Goal: Information Seeking & Learning: Learn about a topic

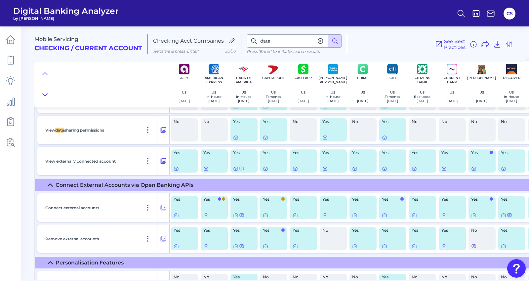
scroll to position [6926, 0]
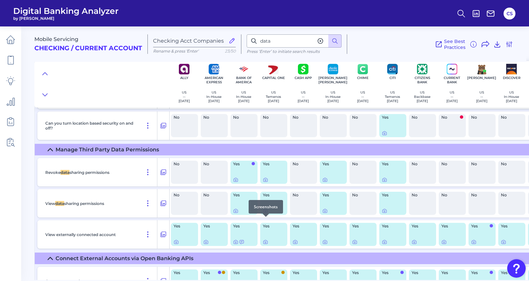
click at [263, 214] on icon at bounding box center [265, 210] width 5 height 5
click at [265, 213] on icon at bounding box center [266, 211] width 4 height 4
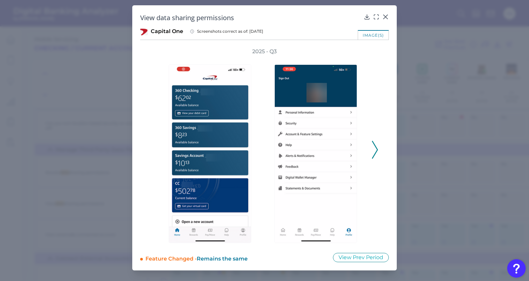
click at [374, 149] on icon at bounding box center [375, 150] width 6 height 18
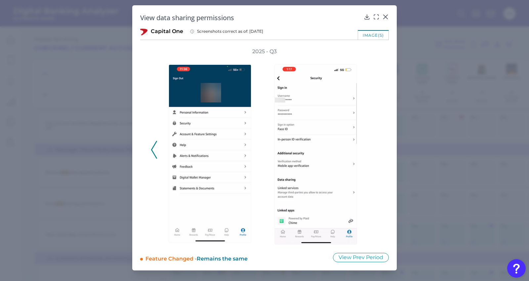
click at [374, 149] on div "2025 - Q3" at bounding box center [265, 146] width 228 height 197
click at [316, 173] on img at bounding box center [315, 154] width 83 height 180
click at [384, 16] on icon at bounding box center [385, 17] width 7 height 7
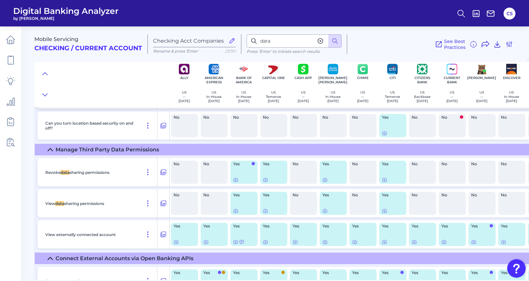
scroll to position [6963, 0]
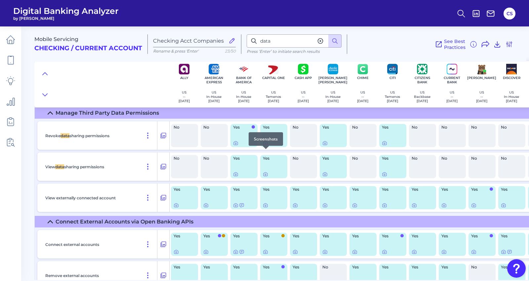
click at [264, 146] on icon at bounding box center [265, 143] width 5 height 5
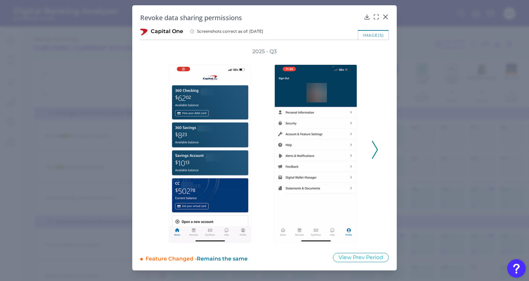
click at [377, 151] on icon at bounding box center [375, 150] width 6 height 18
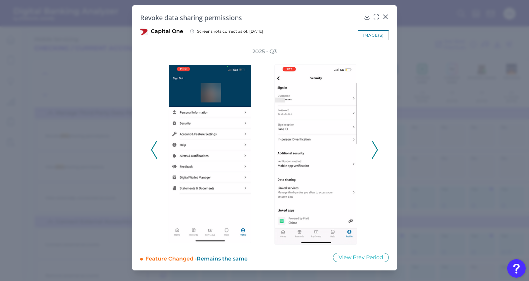
click at [377, 151] on polyline at bounding box center [374, 150] width 5 height 17
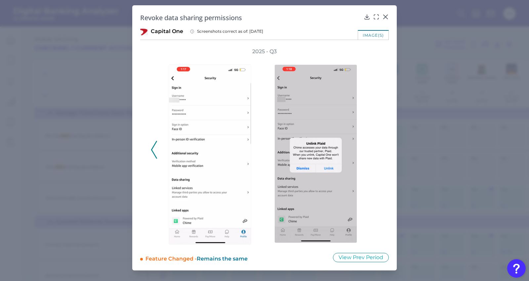
click at [377, 151] on div "2025 - Q3" at bounding box center [265, 146] width 228 height 197
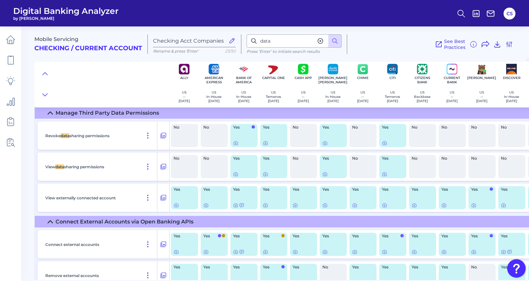
scroll to position [7037, 0]
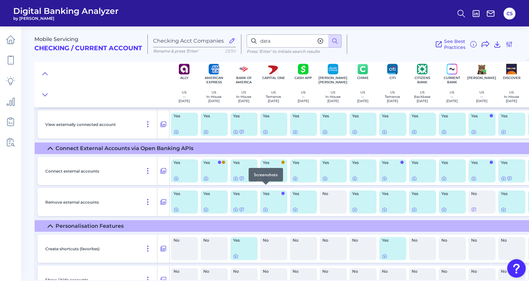
click at [266, 181] on icon at bounding box center [265, 178] width 5 height 5
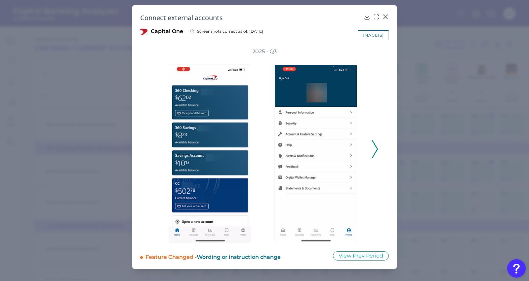
click at [371, 153] on div "2025 - Q3" at bounding box center [265, 145] width 228 height 195
click at [371, 154] on div "2025 - Q3" at bounding box center [265, 145] width 228 height 195
click at [374, 155] on polyline at bounding box center [374, 149] width 5 height 17
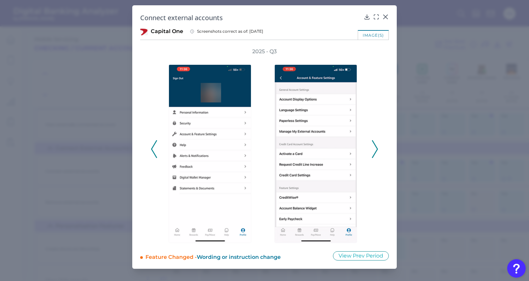
click at [374, 155] on polyline at bounding box center [374, 149] width 5 height 17
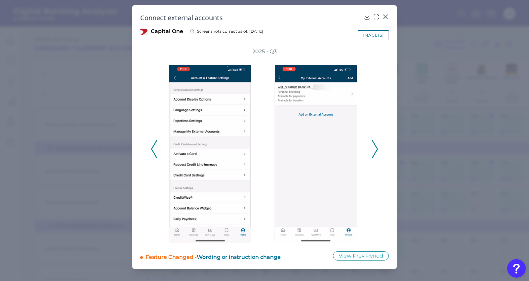
click at [374, 155] on polyline at bounding box center [374, 149] width 5 height 17
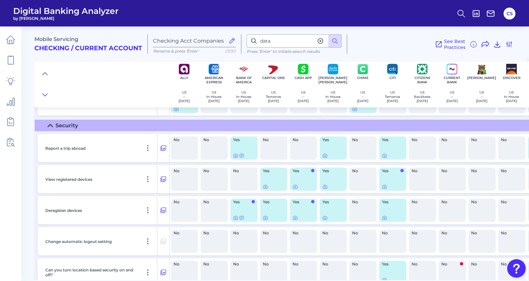
scroll to position [6743, 0]
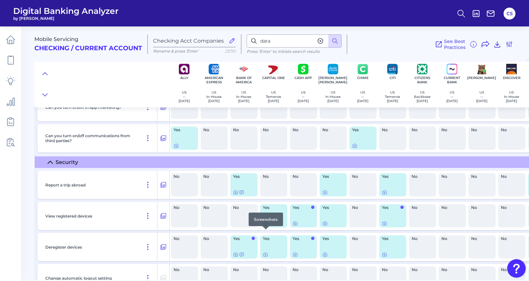
click at [267, 226] on icon at bounding box center [265, 223] width 5 height 5
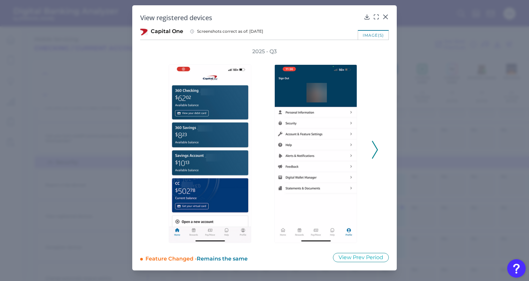
click at [374, 148] on icon at bounding box center [375, 150] width 6 height 18
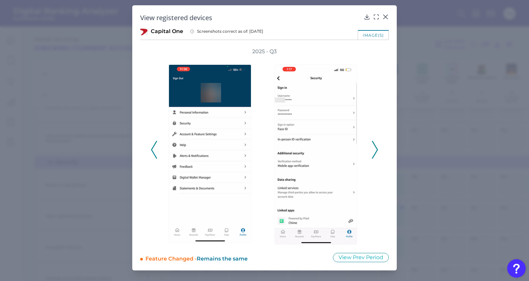
click at [374, 148] on icon at bounding box center [375, 150] width 6 height 18
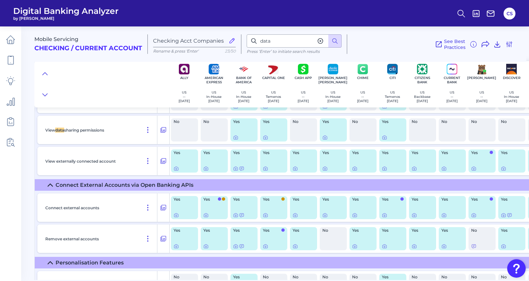
scroll to position [7074, 0]
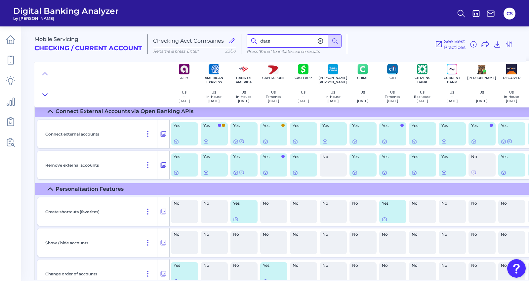
click at [281, 42] on input "data" at bounding box center [294, 40] width 95 height 13
type input "d"
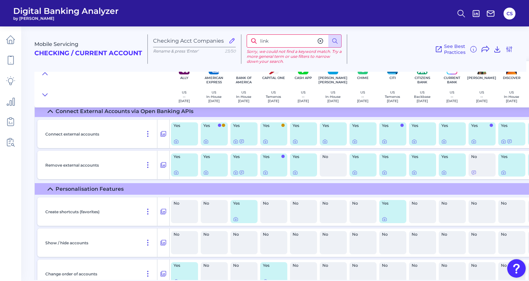
type input "link"
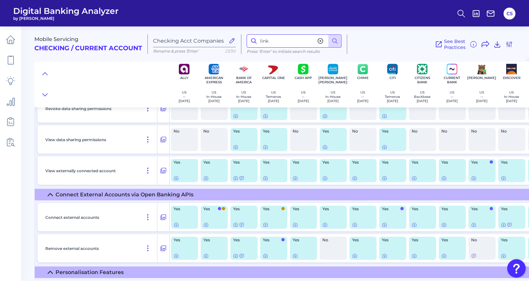
scroll to position [6954, 0]
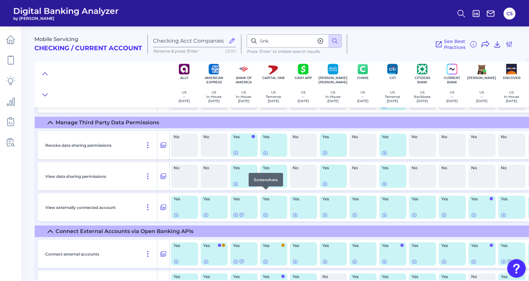
click at [266, 192] on div at bounding box center [266, 190] width 7 height 7
click at [265, 192] on div at bounding box center [266, 190] width 7 height 7
click at [265, 187] on icon at bounding box center [265, 183] width 5 height 5
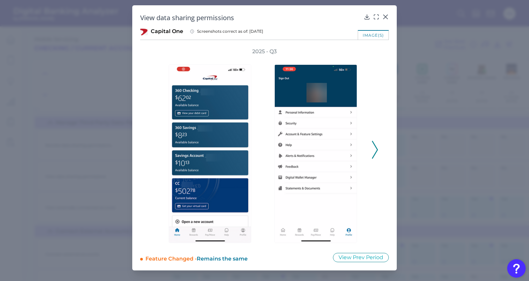
click at [367, 154] on div at bounding box center [318, 149] width 106 height 189
click at [370, 151] on div at bounding box center [423, 149] width 106 height 189
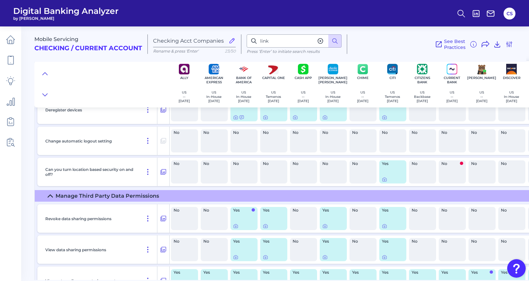
scroll to position [6917, 0]
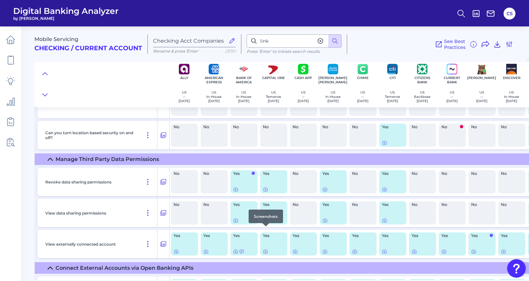
click at [267, 223] on icon at bounding box center [265, 220] width 5 height 5
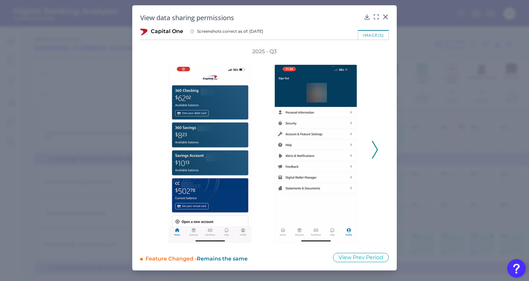
click at [372, 151] on icon at bounding box center [375, 150] width 6 height 18
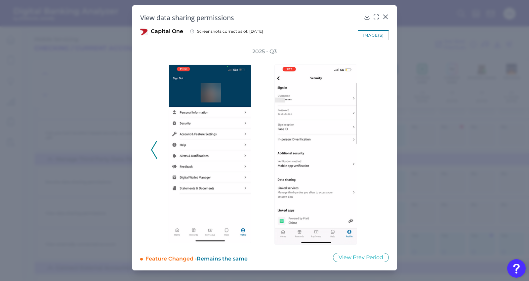
click at [372, 151] on div "2025 - Q3" at bounding box center [265, 146] width 228 height 197
click at [327, 180] on img at bounding box center [315, 154] width 83 height 180
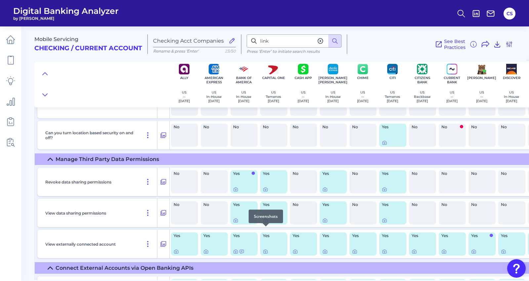
click at [265, 228] on div at bounding box center [266, 226] width 7 height 7
click at [265, 229] on div at bounding box center [266, 226] width 7 height 7
click at [265, 223] on icon at bounding box center [266, 221] width 4 height 4
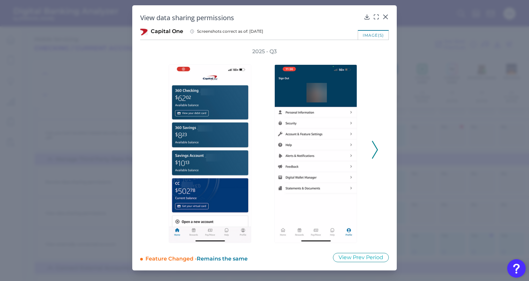
click at [369, 152] on div at bounding box center [318, 149] width 106 height 189
click at [372, 153] on button at bounding box center [375, 150] width 7 height 18
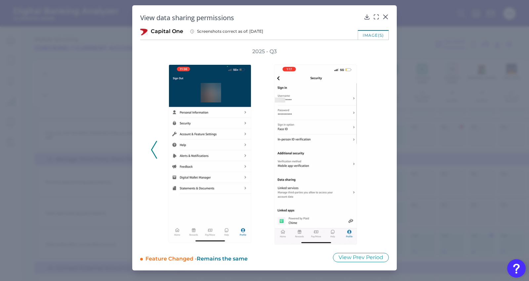
click at [373, 154] on div "2025 - Q3" at bounding box center [265, 146] width 228 height 197
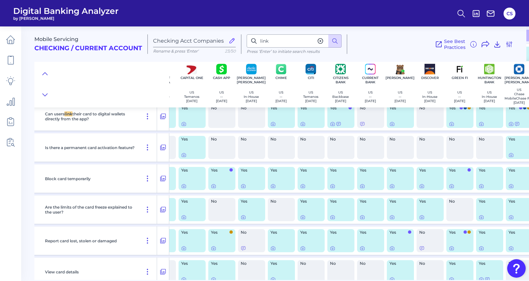
scroll to position [5411, 96]
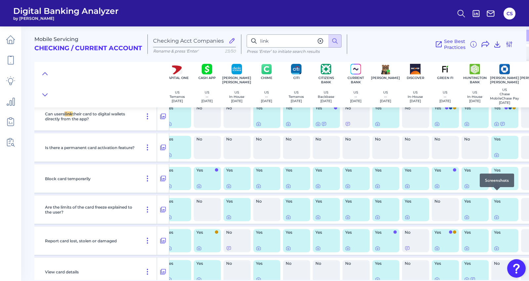
click at [496, 187] on icon at bounding box center [496, 186] width 1 height 1
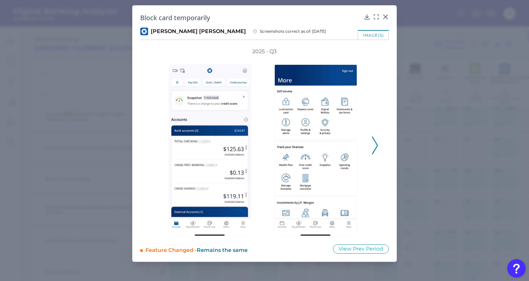
click at [376, 150] on icon at bounding box center [375, 146] width 6 height 18
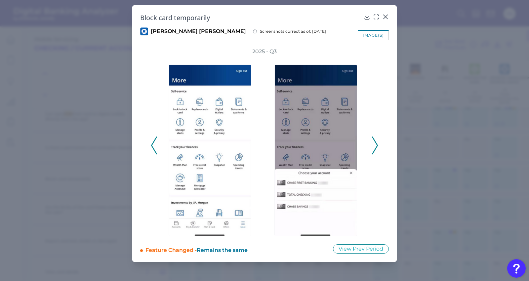
click at [376, 150] on icon at bounding box center [375, 146] width 6 height 18
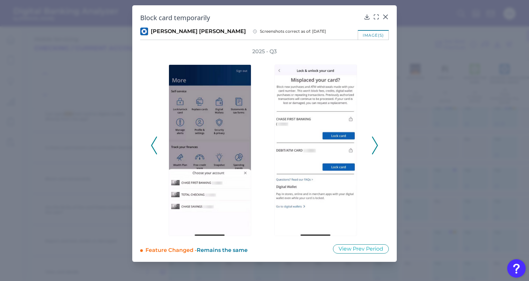
click at [376, 150] on icon at bounding box center [375, 146] width 6 height 18
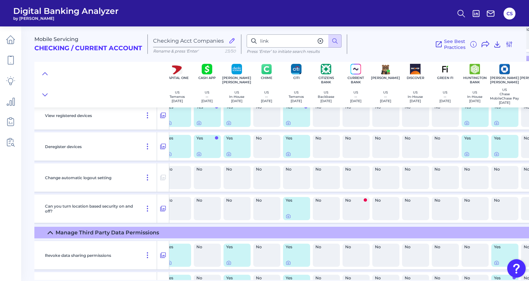
scroll to position [6807, 96]
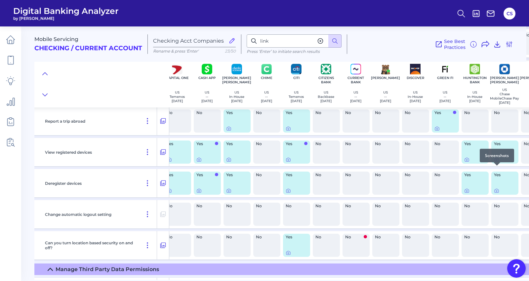
click at [496, 161] on icon at bounding box center [496, 159] width 1 height 1
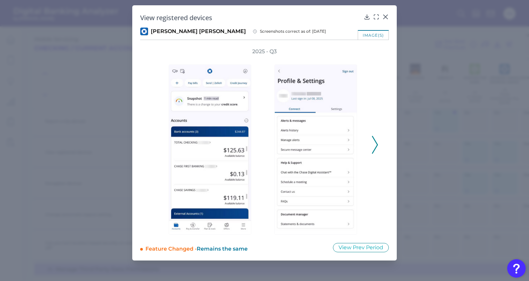
click at [371, 149] on div "2025 - Q3" at bounding box center [265, 141] width 228 height 187
click at [374, 148] on icon at bounding box center [375, 145] width 6 height 18
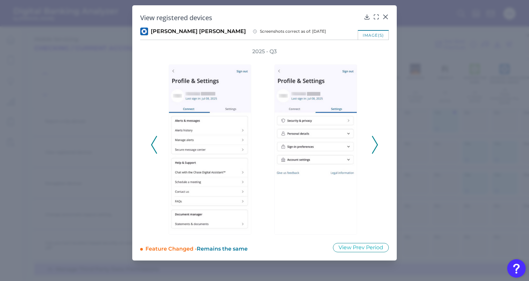
click at [374, 148] on icon at bounding box center [375, 145] width 6 height 18
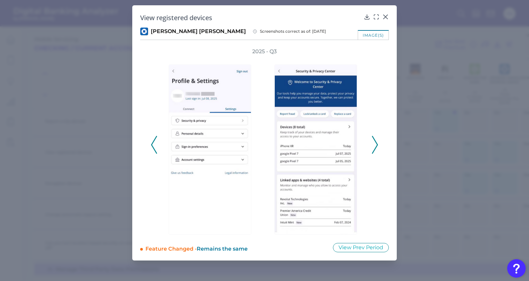
click at [374, 148] on icon at bounding box center [375, 145] width 6 height 18
